Goal: Information Seeking & Learning: Learn about a topic

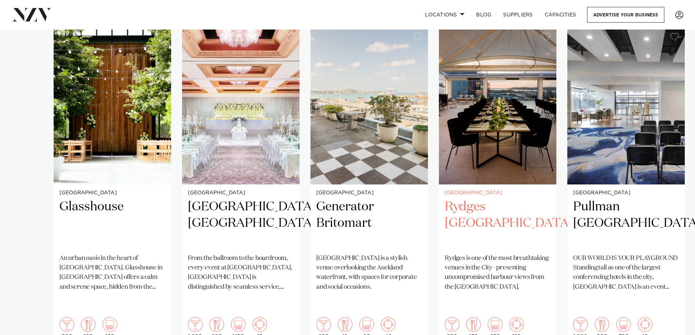
scroll to position [584, 0]
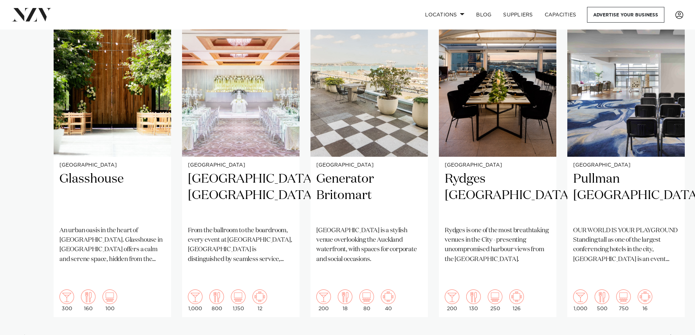
click at [670, 335] on div "Next slide" at bounding box center [672, 341] width 7 height 12
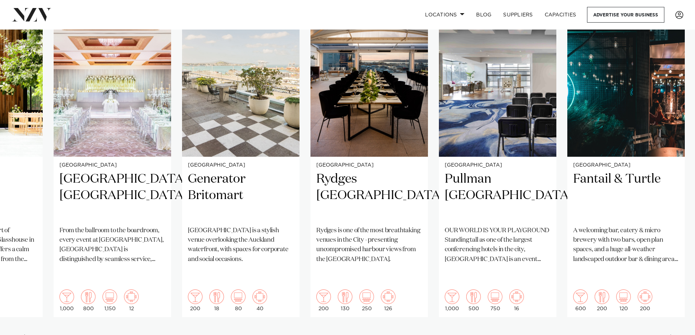
click at [670, 335] on div "Next slide" at bounding box center [672, 341] width 7 height 12
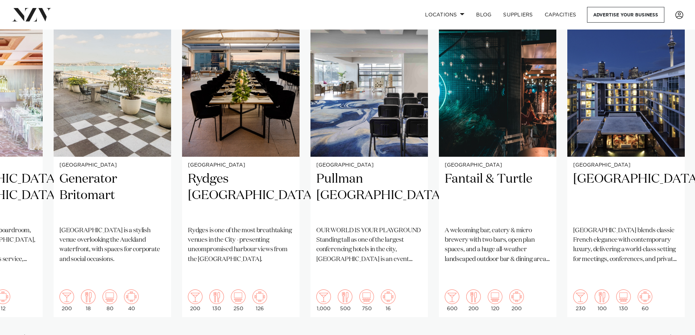
click at [670, 335] on div "Next slide" at bounding box center [672, 341] width 7 height 12
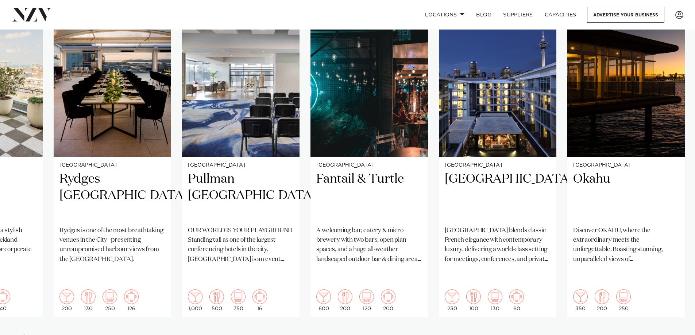
click at [670, 335] on div "Next slide" at bounding box center [672, 341] width 7 height 12
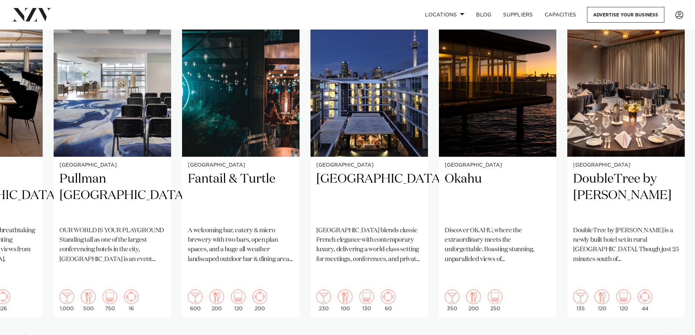
click at [670, 335] on div "Next slide" at bounding box center [672, 341] width 7 height 12
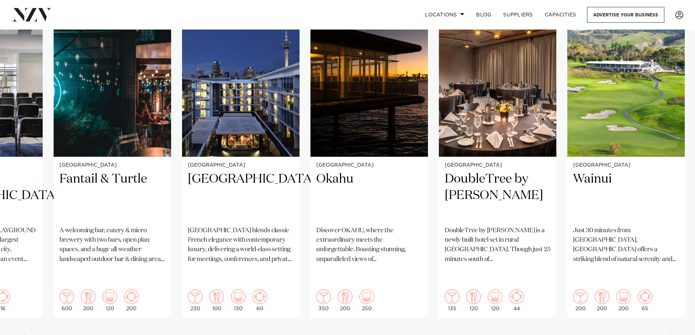
click at [670, 335] on div "Next slide" at bounding box center [672, 341] width 7 height 12
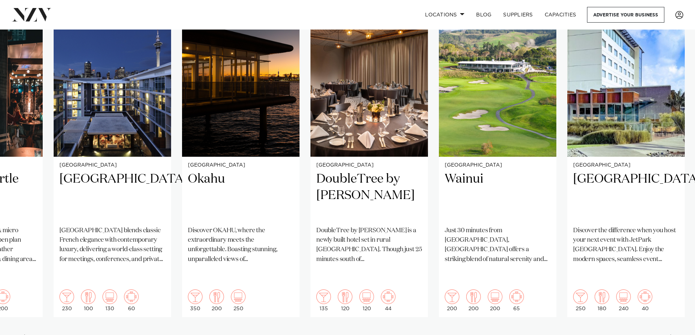
click at [670, 335] on div "Next slide" at bounding box center [672, 341] width 7 height 12
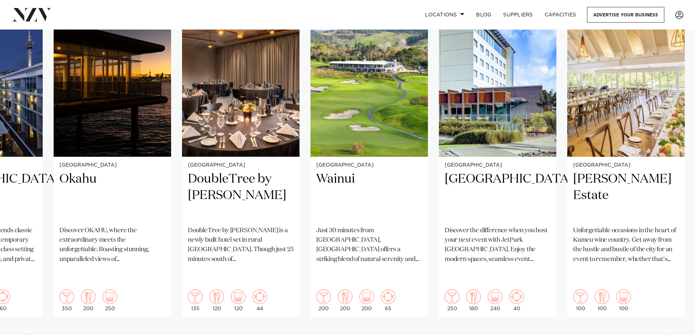
click at [670, 335] on div "Next slide" at bounding box center [672, 341] width 7 height 12
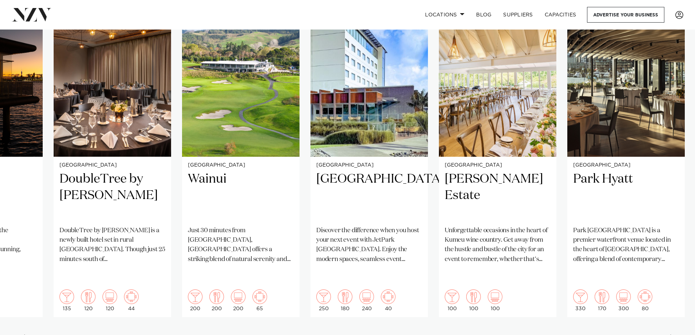
click at [670, 335] on div "Next slide" at bounding box center [672, 341] width 7 height 12
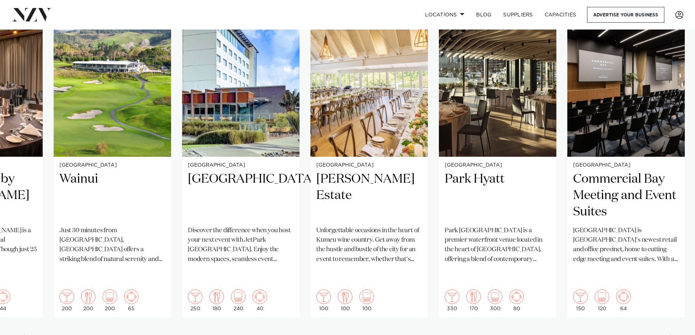
click at [670, 335] on div "Next slide" at bounding box center [672, 341] width 7 height 12
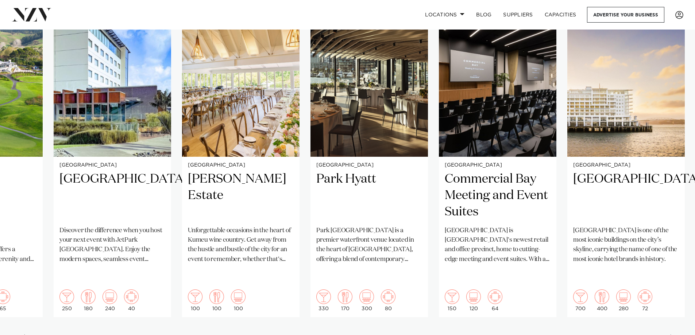
click at [669, 316] on swiper-container "Auckland Glasshouse An urban oasis in the heart of [GEOGRAPHIC_DATA]. Glasshous…" at bounding box center [347, 175] width 695 height 353
click at [670, 335] on div "Next slide" at bounding box center [672, 341] width 7 height 12
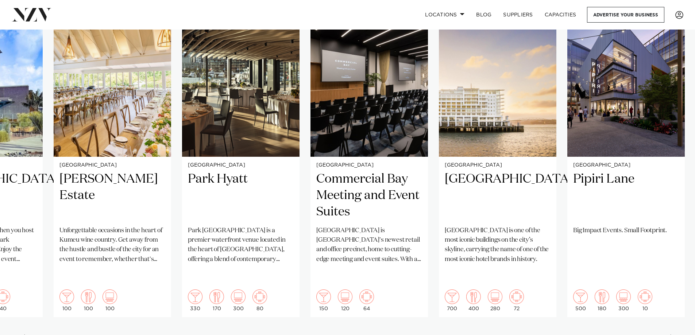
click at [670, 335] on div "Next slide" at bounding box center [672, 341] width 7 height 12
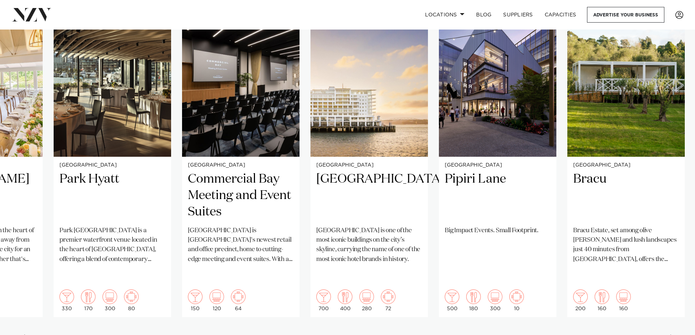
click at [670, 335] on div "Next slide" at bounding box center [672, 341] width 7 height 12
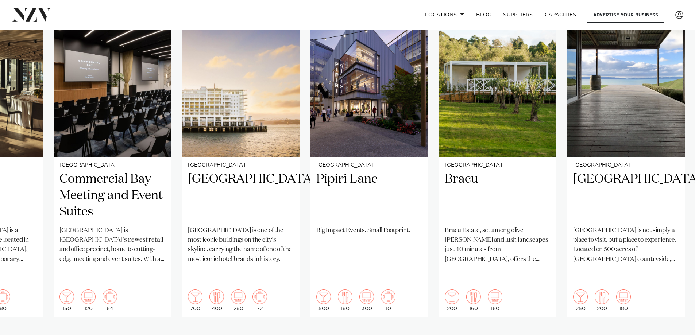
click at [670, 335] on div "Next slide" at bounding box center [672, 341] width 7 height 12
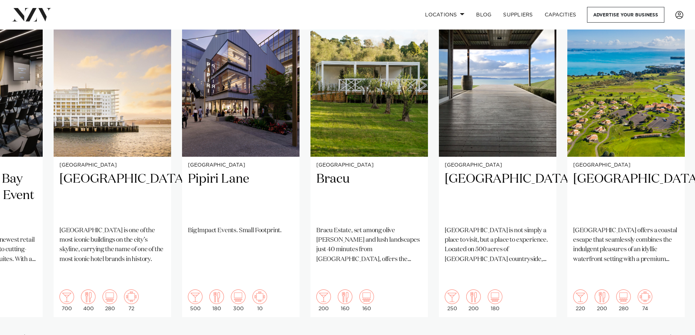
click at [674, 335] on div "Next slide" at bounding box center [672, 341] width 7 height 12
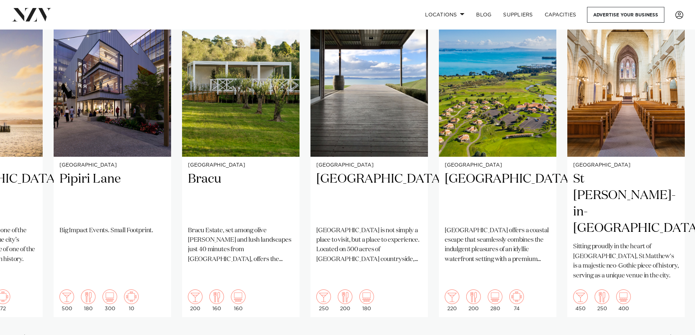
click at [674, 335] on div "Next slide" at bounding box center [672, 341] width 7 height 12
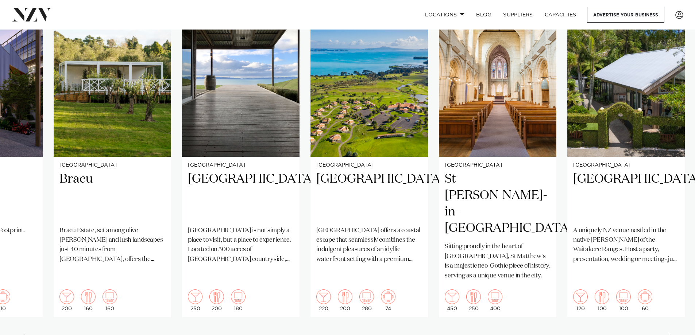
click at [674, 335] on div "Next slide" at bounding box center [672, 341] width 7 height 12
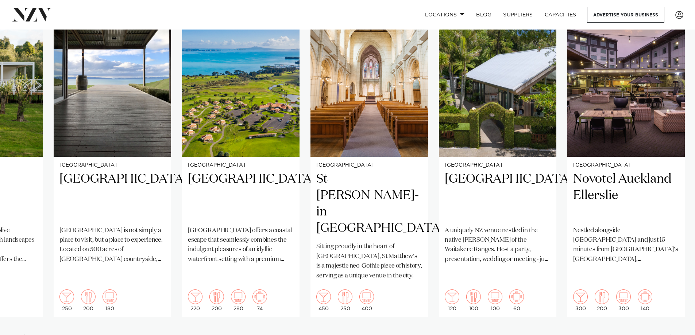
click at [674, 335] on div "Next slide" at bounding box center [672, 341] width 7 height 12
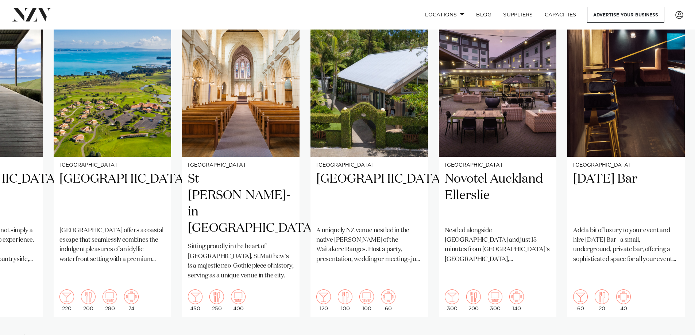
click at [674, 335] on div "Next slide" at bounding box center [672, 341] width 7 height 12
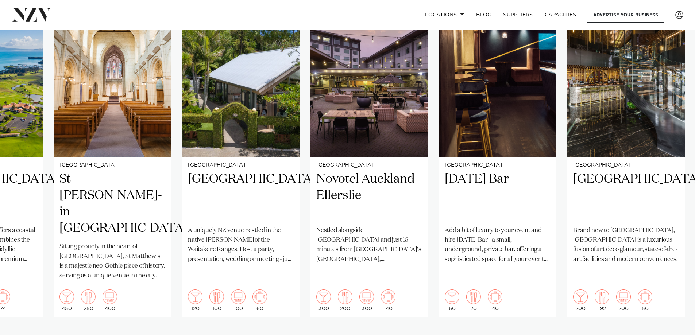
click at [673, 335] on div "Next slide" at bounding box center [672, 341] width 7 height 12
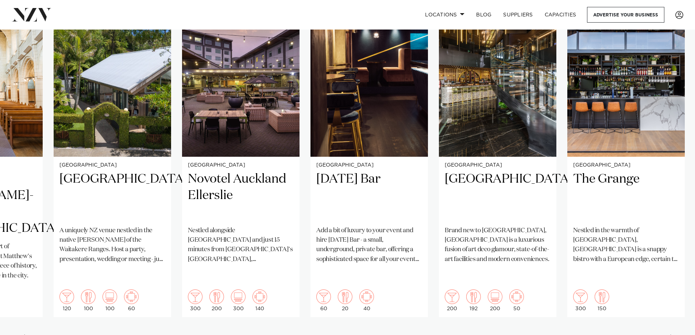
click at [673, 335] on div "Next slide" at bounding box center [672, 341] width 7 height 12
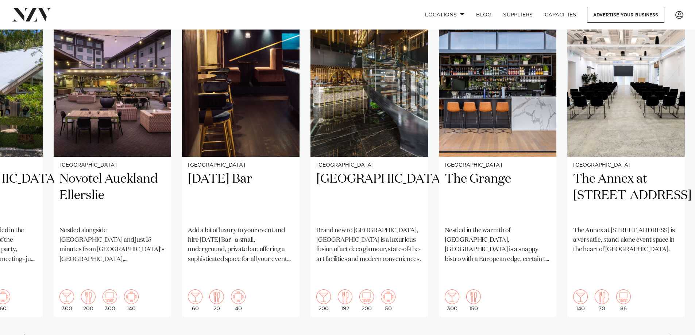
click at [673, 335] on div "Next slide" at bounding box center [672, 341] width 7 height 12
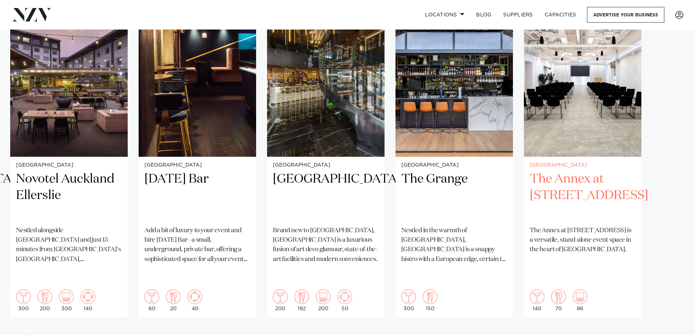
click at [578, 133] on img "26 / 26" at bounding box center [582, 78] width 117 height 158
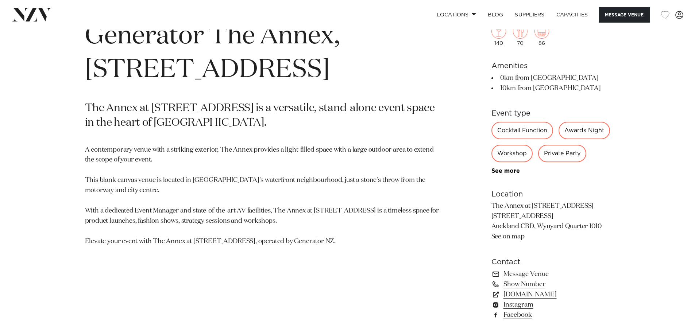
scroll to position [401, 0]
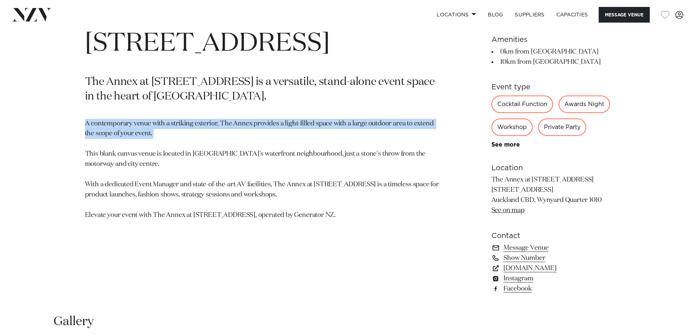
drag, startPoint x: 85, startPoint y: 124, endPoint x: 406, endPoint y: 130, distance: 321.1
click at [406, 130] on p "A contemporary venue with a striking exterior, The Annex provides a light-fille…" at bounding box center [262, 170] width 355 height 102
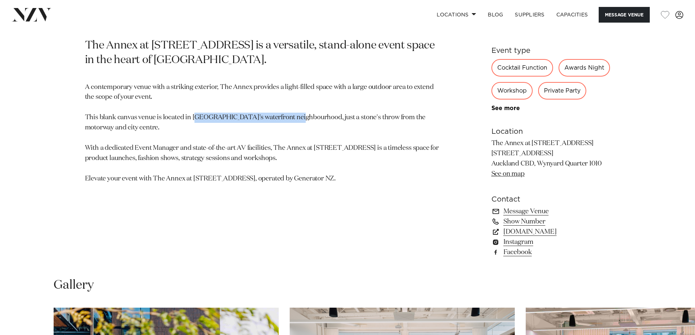
drag, startPoint x: 194, startPoint y: 116, endPoint x: 299, endPoint y: 118, distance: 104.7
click at [299, 118] on p "A contemporary venue with a striking exterior, The Annex provides a light-fille…" at bounding box center [262, 133] width 355 height 102
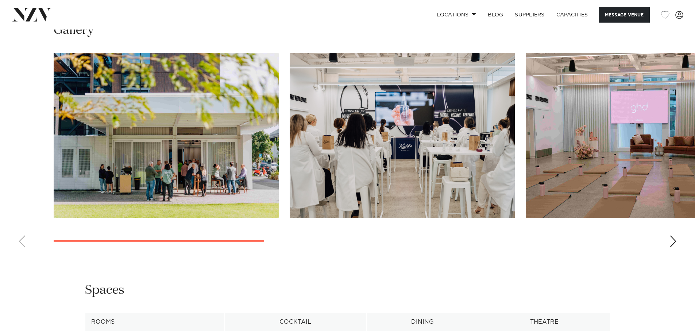
scroll to position [693, 0]
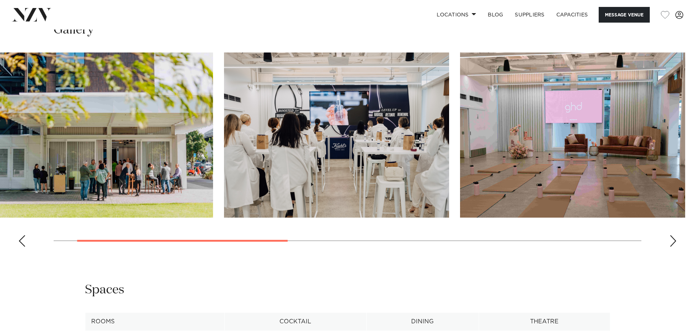
click at [127, 183] on img "1 / 7" at bounding box center [100, 135] width 225 height 165
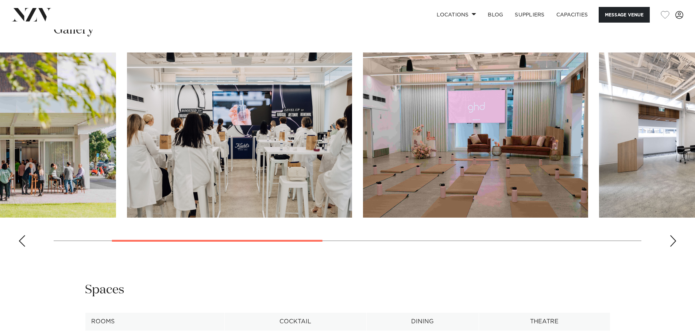
click at [198, 182] on img "2 / 7" at bounding box center [239, 135] width 225 height 165
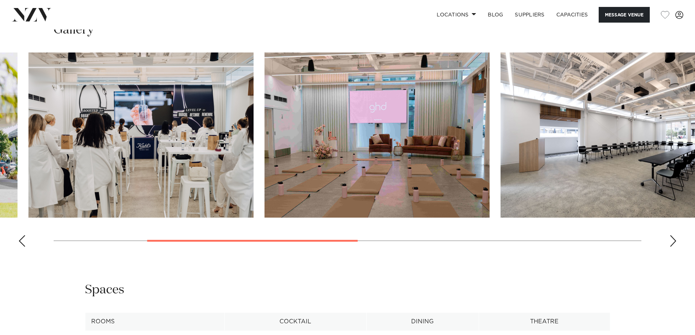
click at [264, 175] on img "3 / 7" at bounding box center [376, 135] width 225 height 165
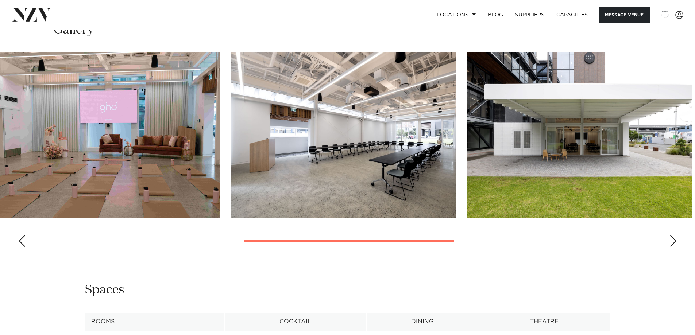
click at [246, 169] on img "4 / 7" at bounding box center [343, 135] width 225 height 165
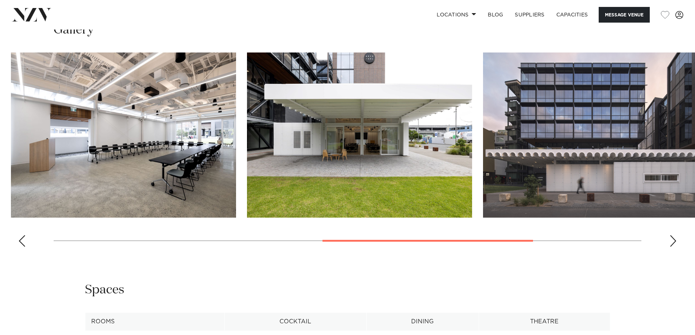
click at [307, 171] on img "5 / 7" at bounding box center [359, 135] width 225 height 165
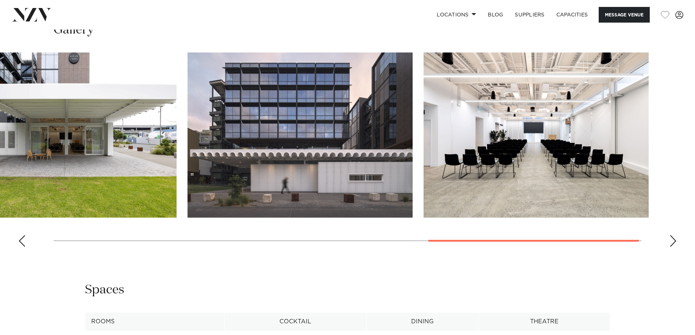
click at [324, 175] on img "6 / 7" at bounding box center [299, 135] width 225 height 165
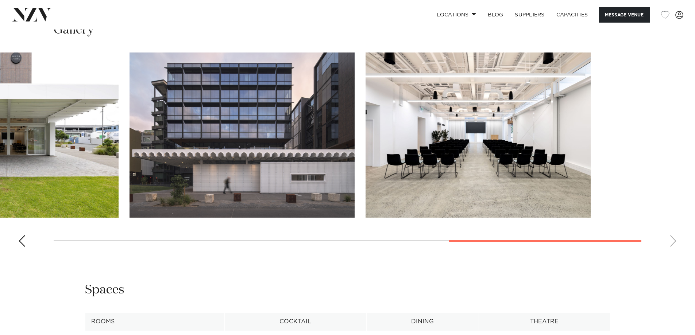
click at [381, 177] on img "7 / 7" at bounding box center [477, 135] width 225 height 165
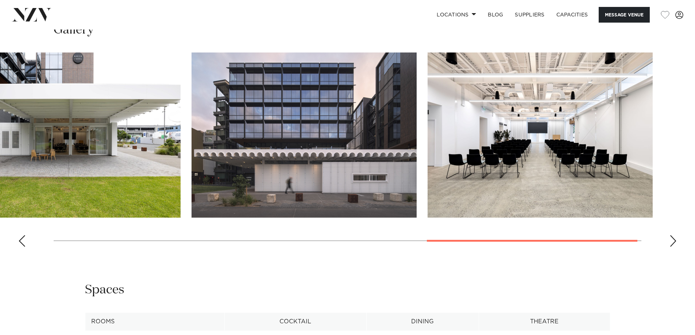
click at [417, 195] on img "6 / 7" at bounding box center [303, 135] width 225 height 165
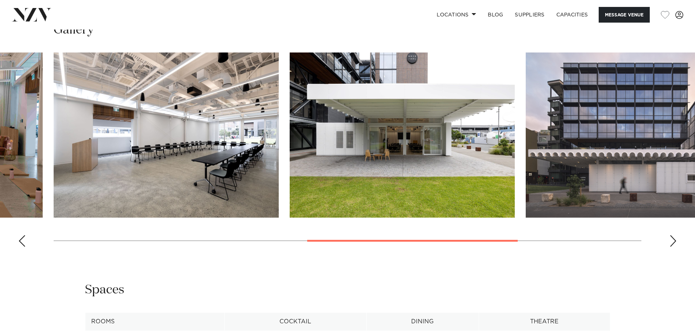
click at [419, 193] on swiper-container at bounding box center [347, 153] width 695 height 200
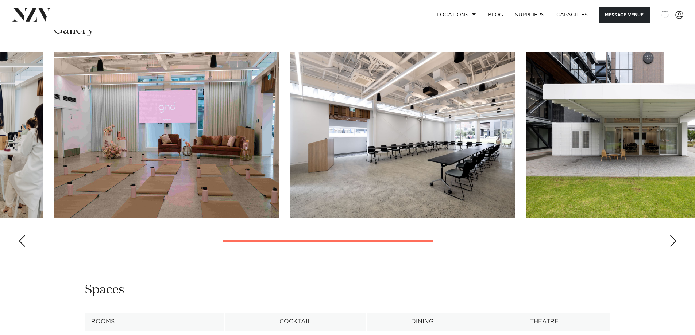
click at [279, 168] on img "3 / 7" at bounding box center [166, 135] width 225 height 165
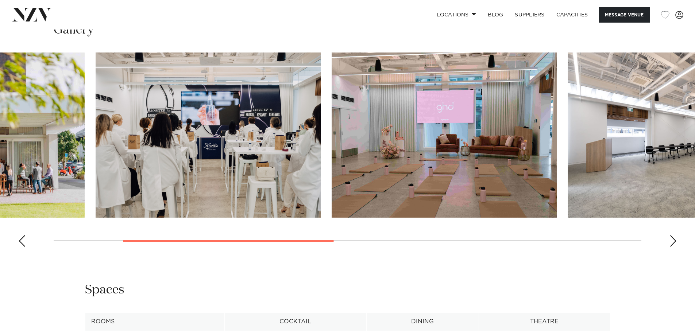
click at [421, 184] on div at bounding box center [154, 135] width 588 height 165
